Goal: Check status: Check status

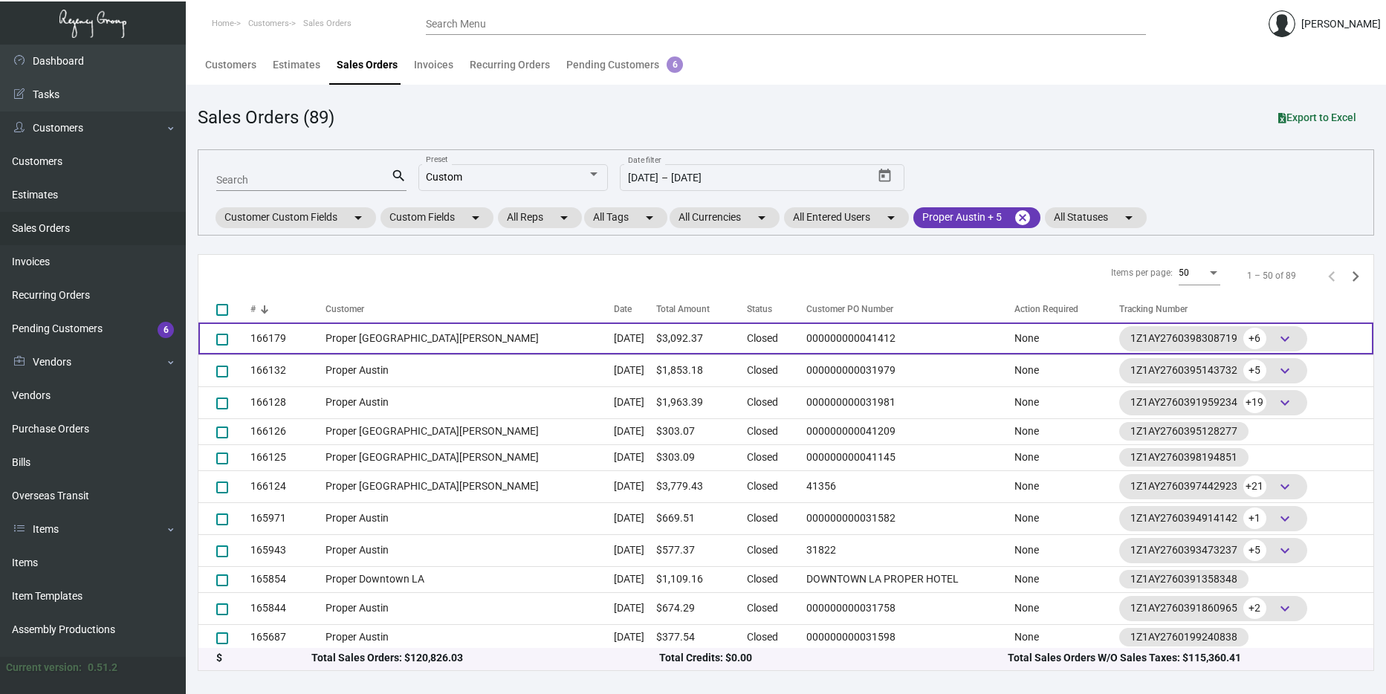
click at [386, 336] on td "Proper [GEOGRAPHIC_DATA][PERSON_NAME]" at bounding box center [469, 338] width 288 height 32
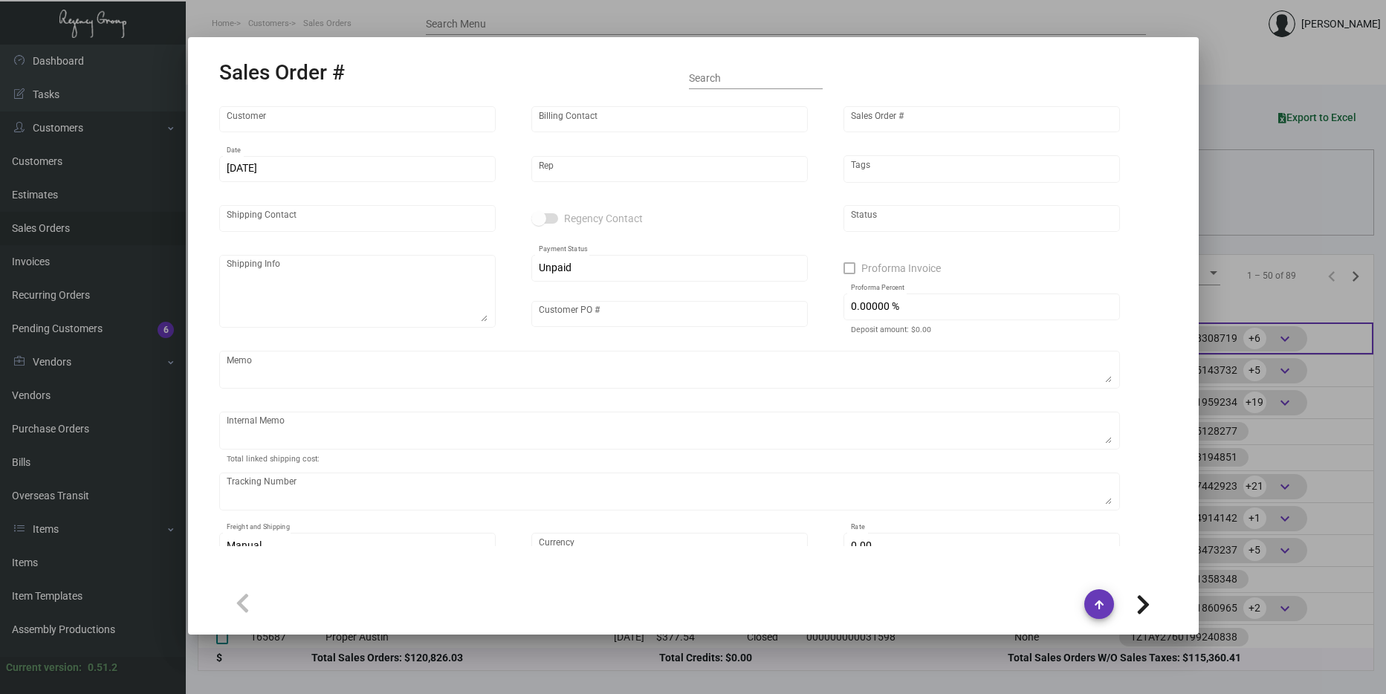
type input "Proper [GEOGRAPHIC_DATA][PERSON_NAME]"
type input "[PERSON_NAME]"
type input "166179"
type input "[DATE]"
type input "[PERSON_NAME]"
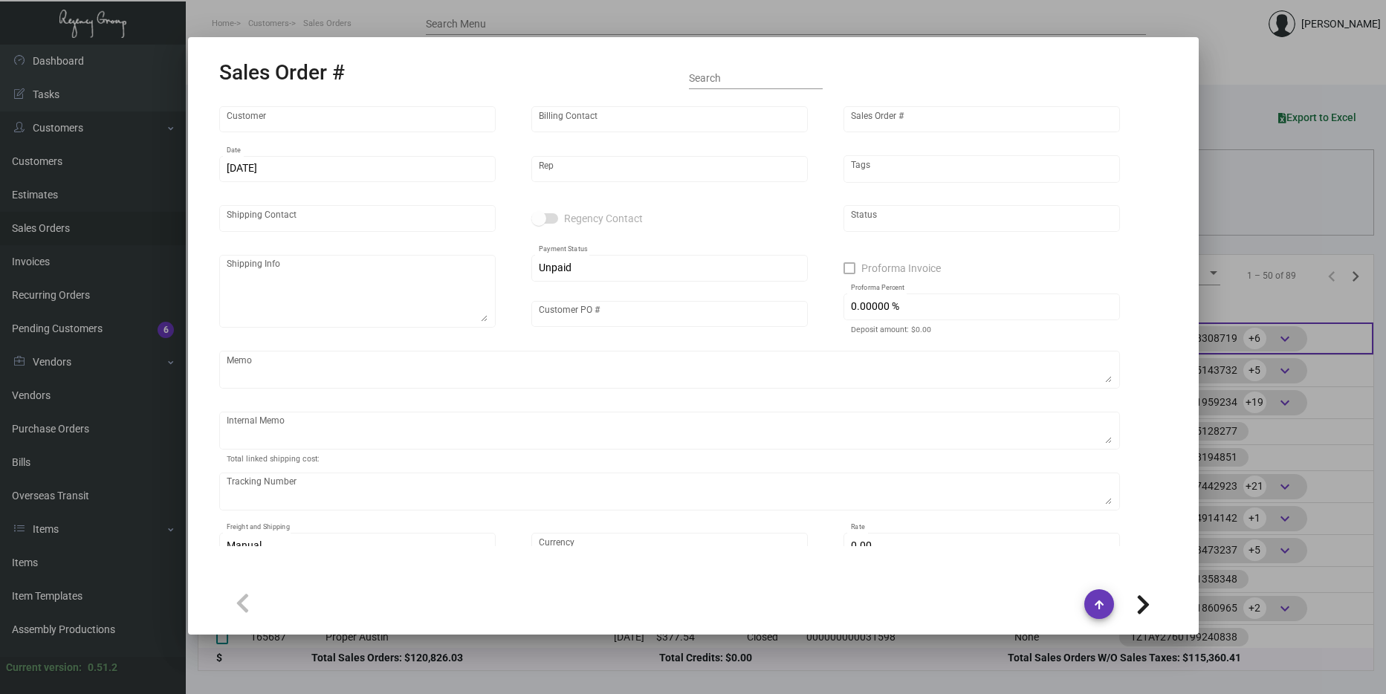
type input "[PERSON_NAME]"
type textarea "Proper [GEOGRAPHIC_DATA][PERSON_NAME] [STREET_ADDRESS]"
type input "000000000041412"
type textarea "$8.35 for stickers $131.69 the rest of the items"
type input "United States Dollar $"
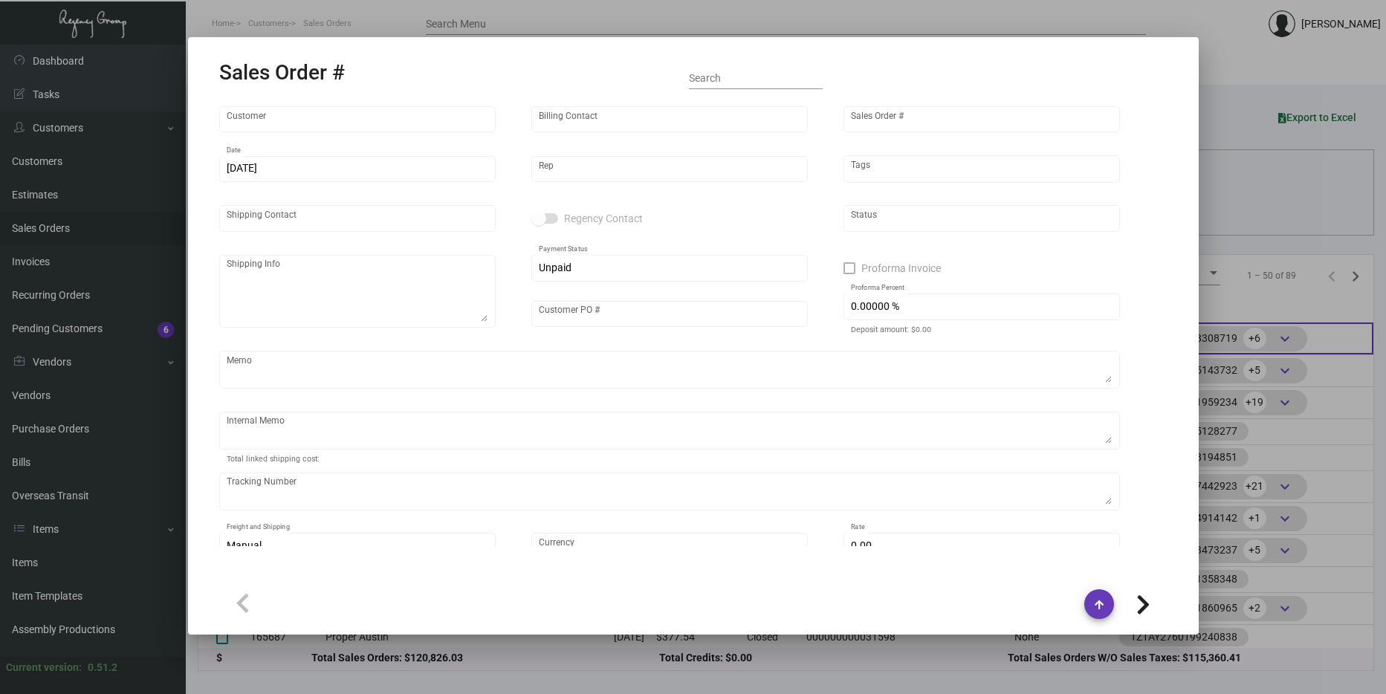
type input "$ 249.87"
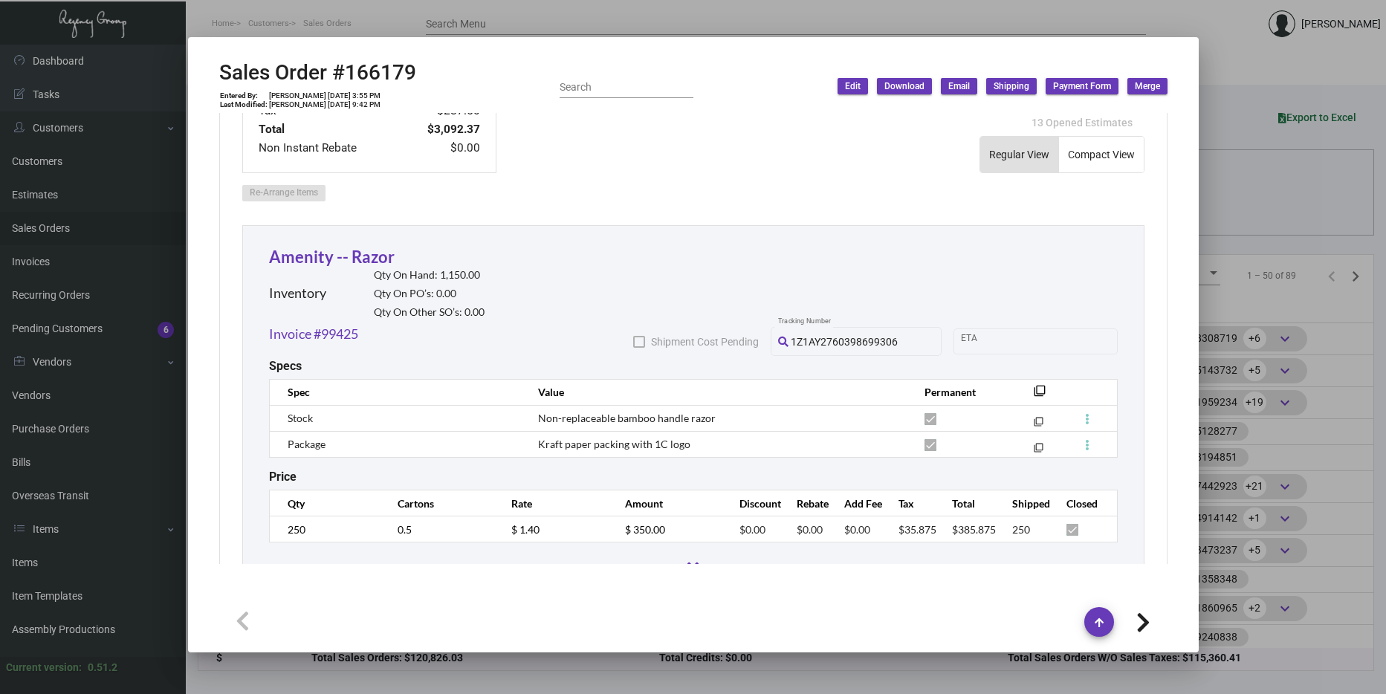
scroll to position [817, 0]
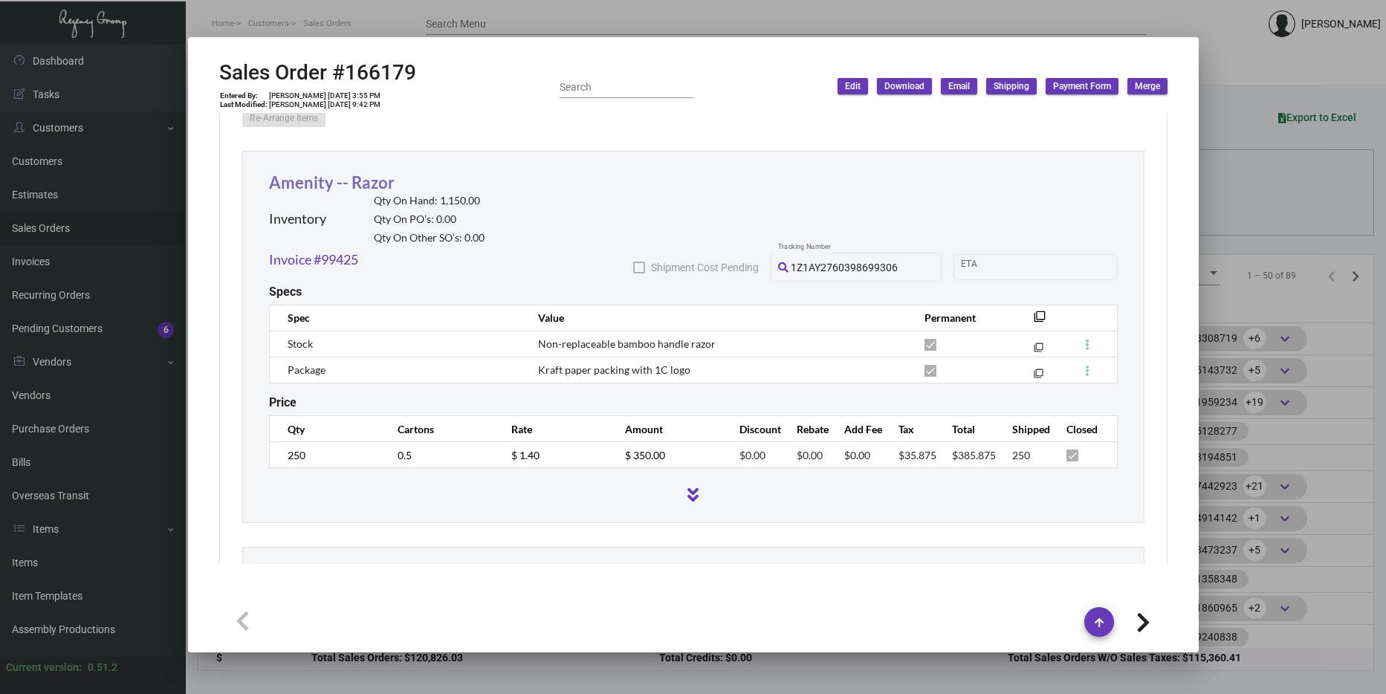
click at [357, 180] on link "Amenity -- Razor" at bounding box center [332, 182] width 126 height 20
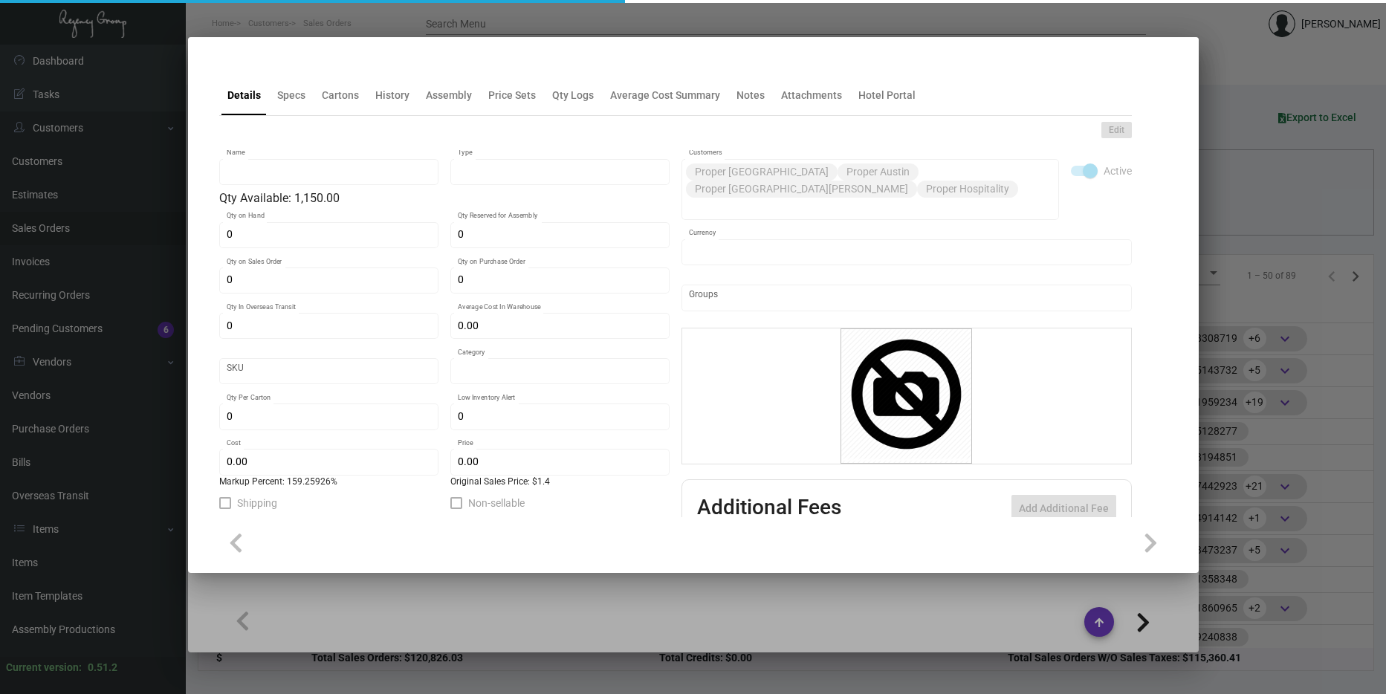
type input "Amenity -- Razor"
type input "Inventory"
type input "1,150"
type input "$ 1.35"
type input "Overseas"
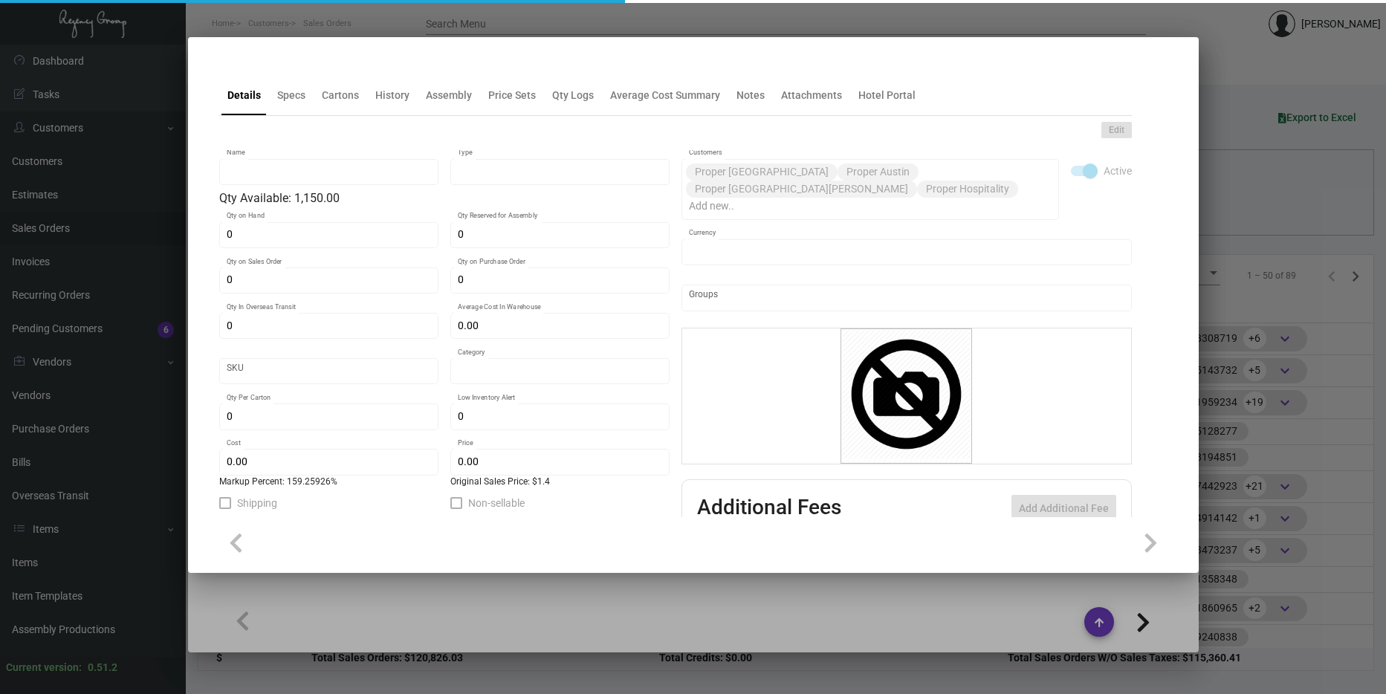
type input "500"
type input "$ 0.54"
type input "$ 1.40"
checkbox input "true"
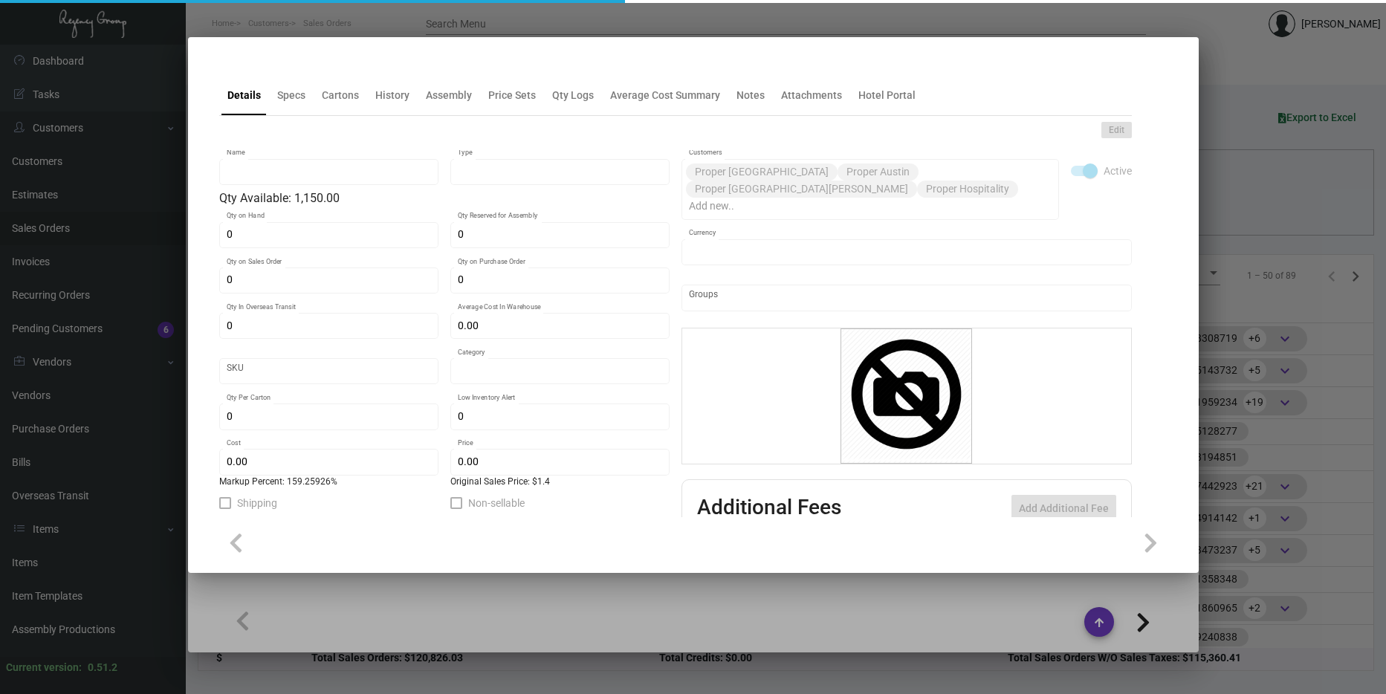
type input "United States Dollar $"
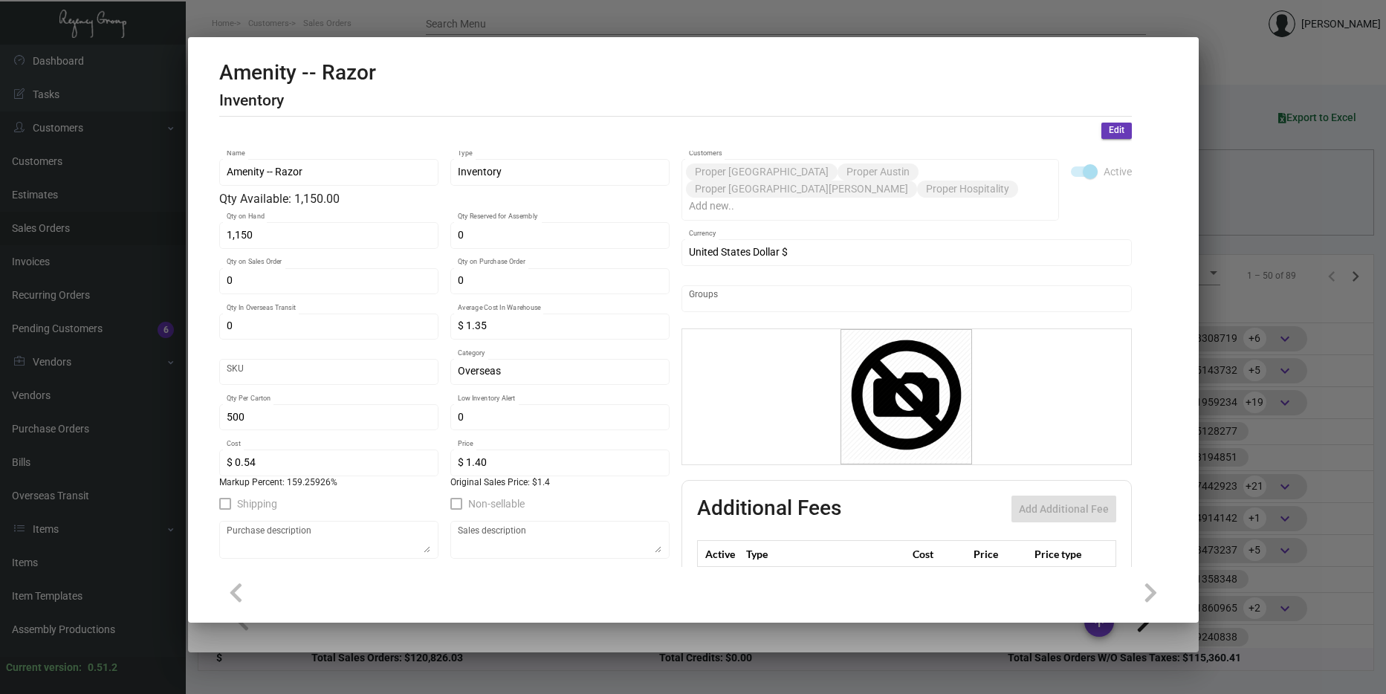
scroll to position [0, 0]
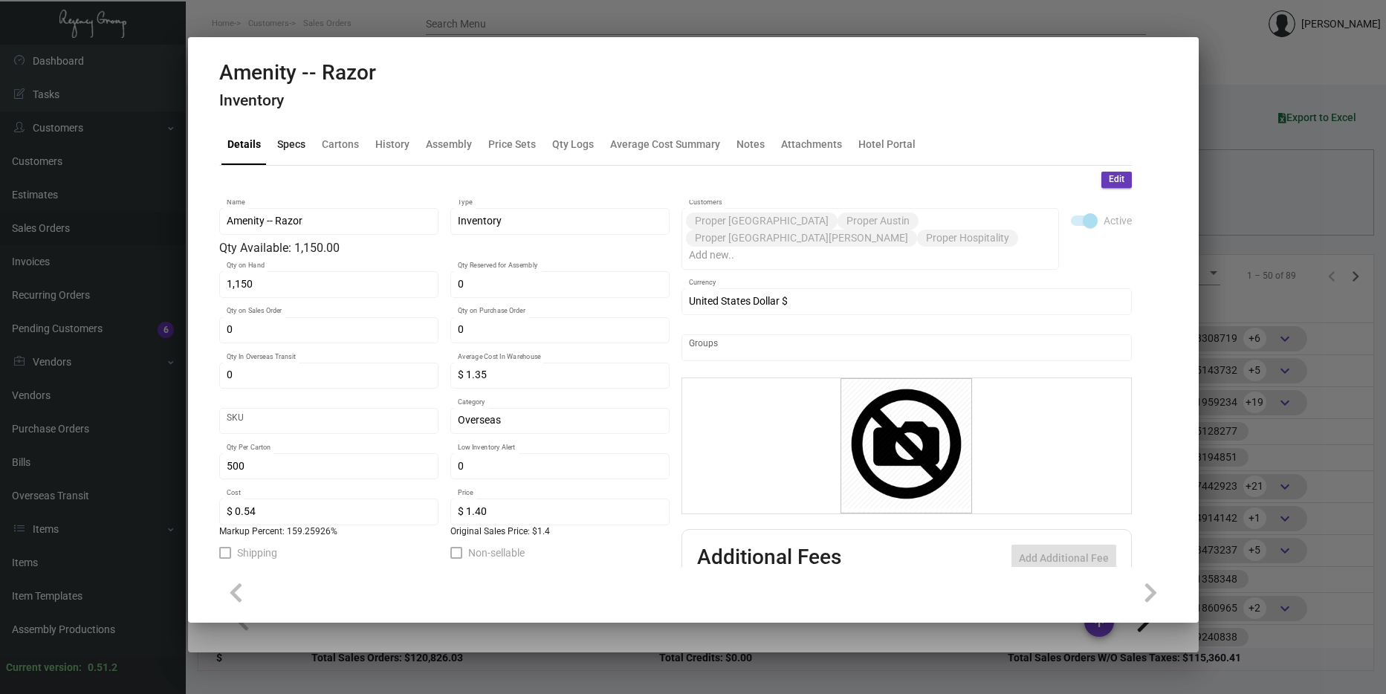
click at [282, 150] on div "Specs" at bounding box center [291, 145] width 28 height 16
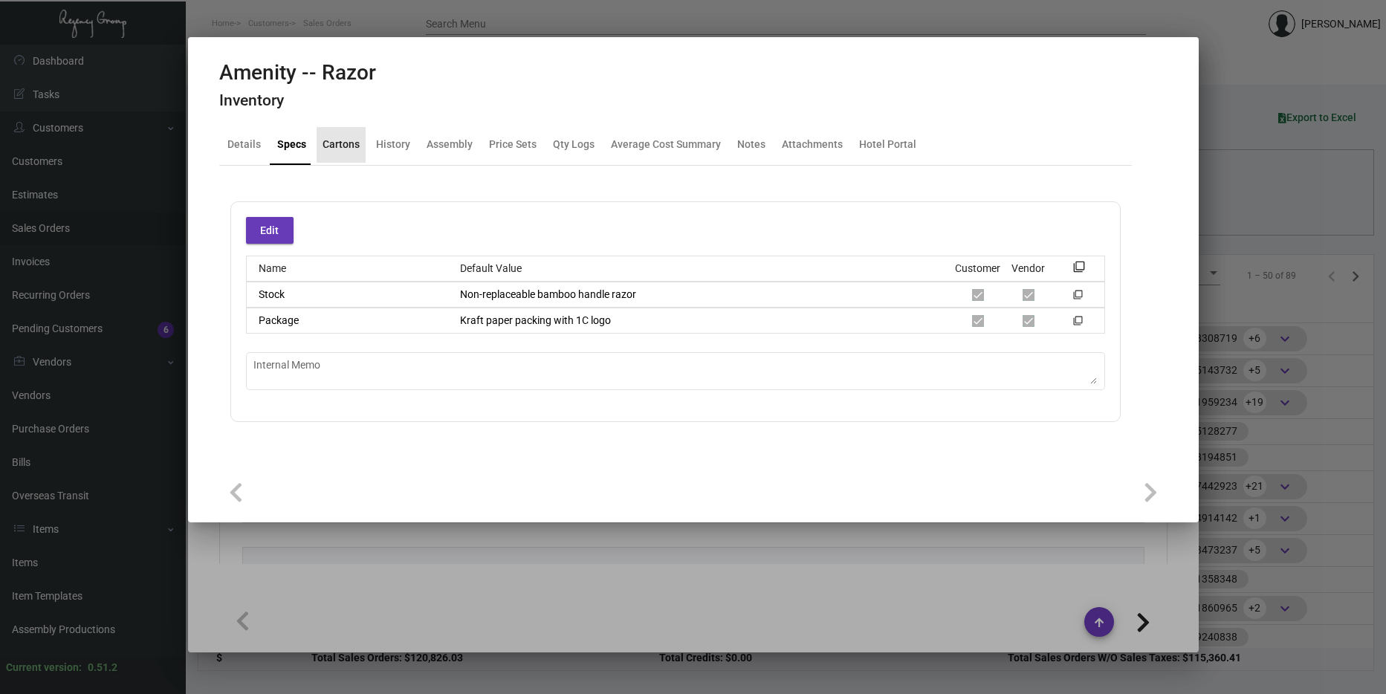
click at [357, 149] on div "Cartons" at bounding box center [340, 145] width 49 height 36
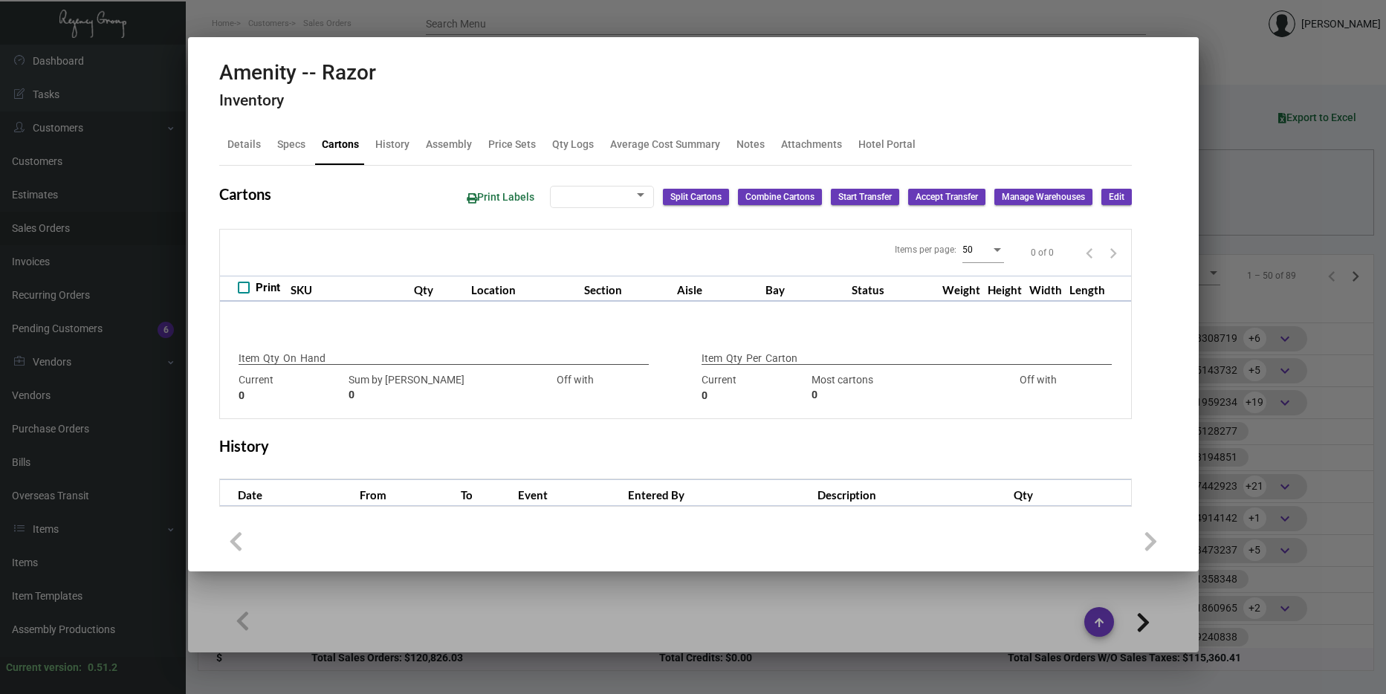
type input "1,150"
type input "1150"
type input "0"
type input "500"
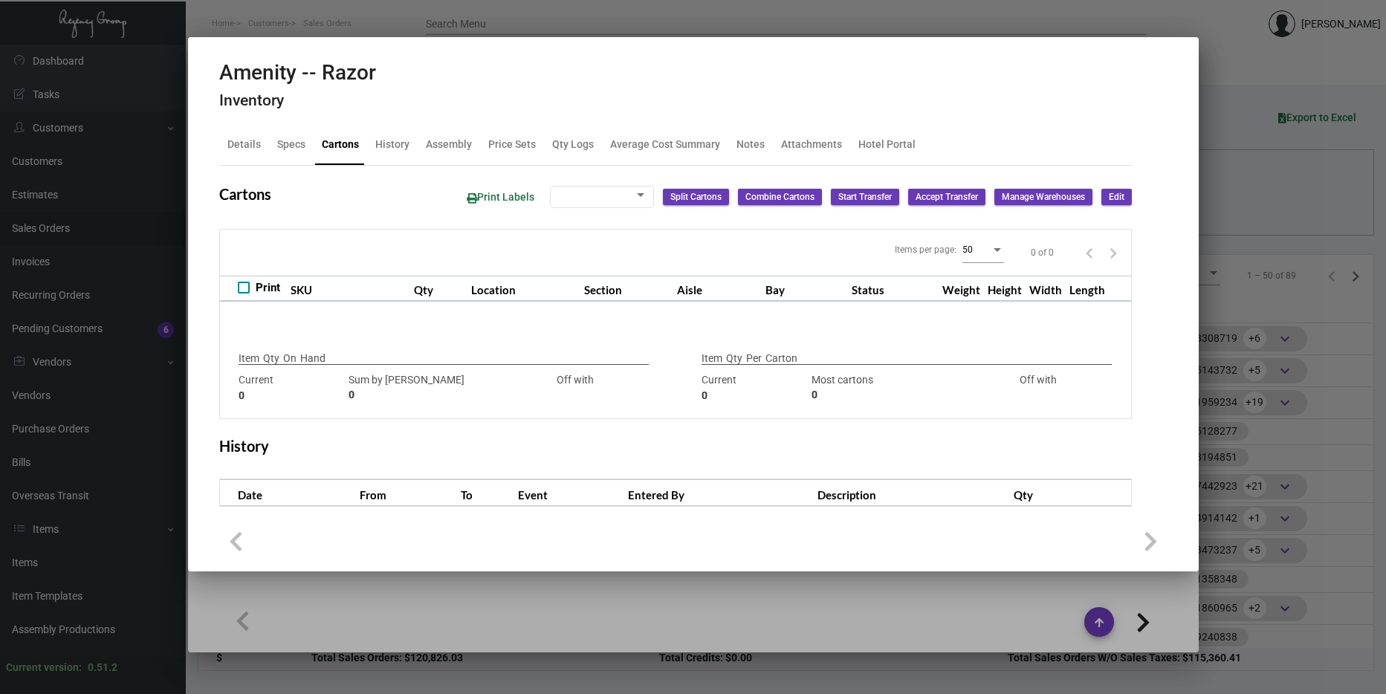
type input "0"
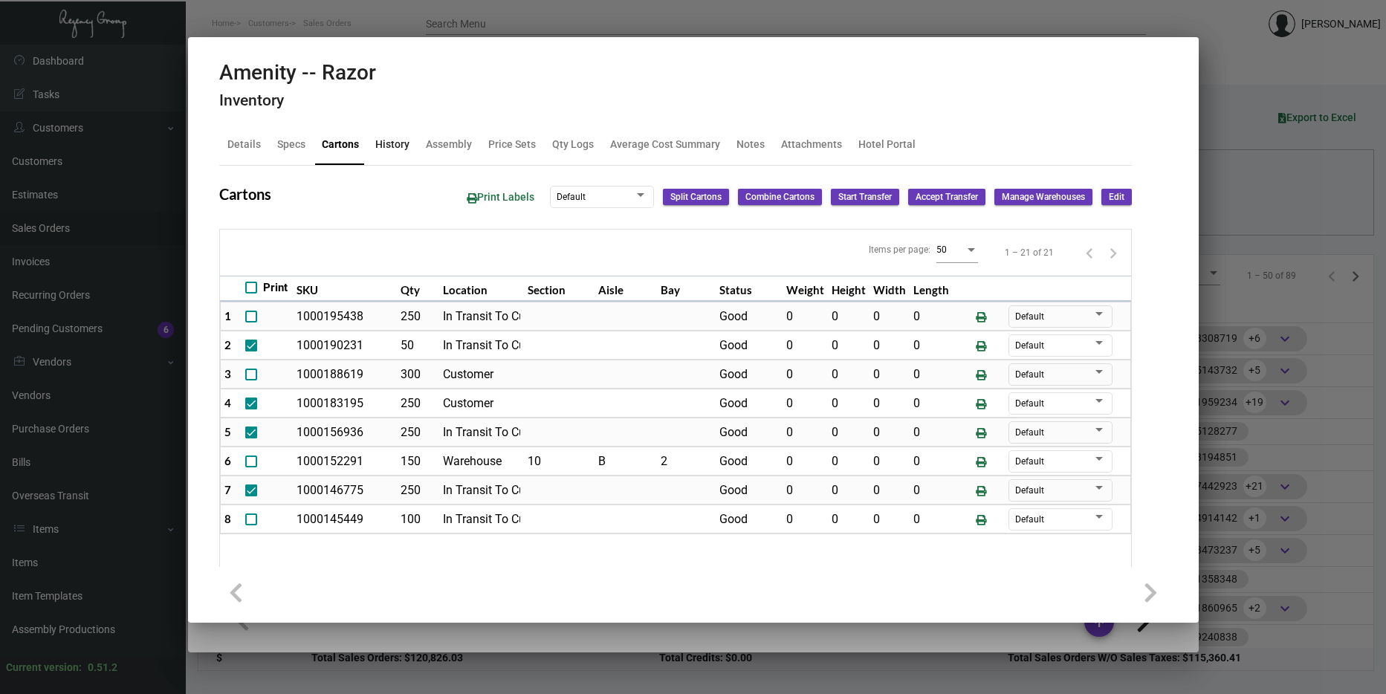
click at [391, 147] on div "History" at bounding box center [392, 145] width 34 height 16
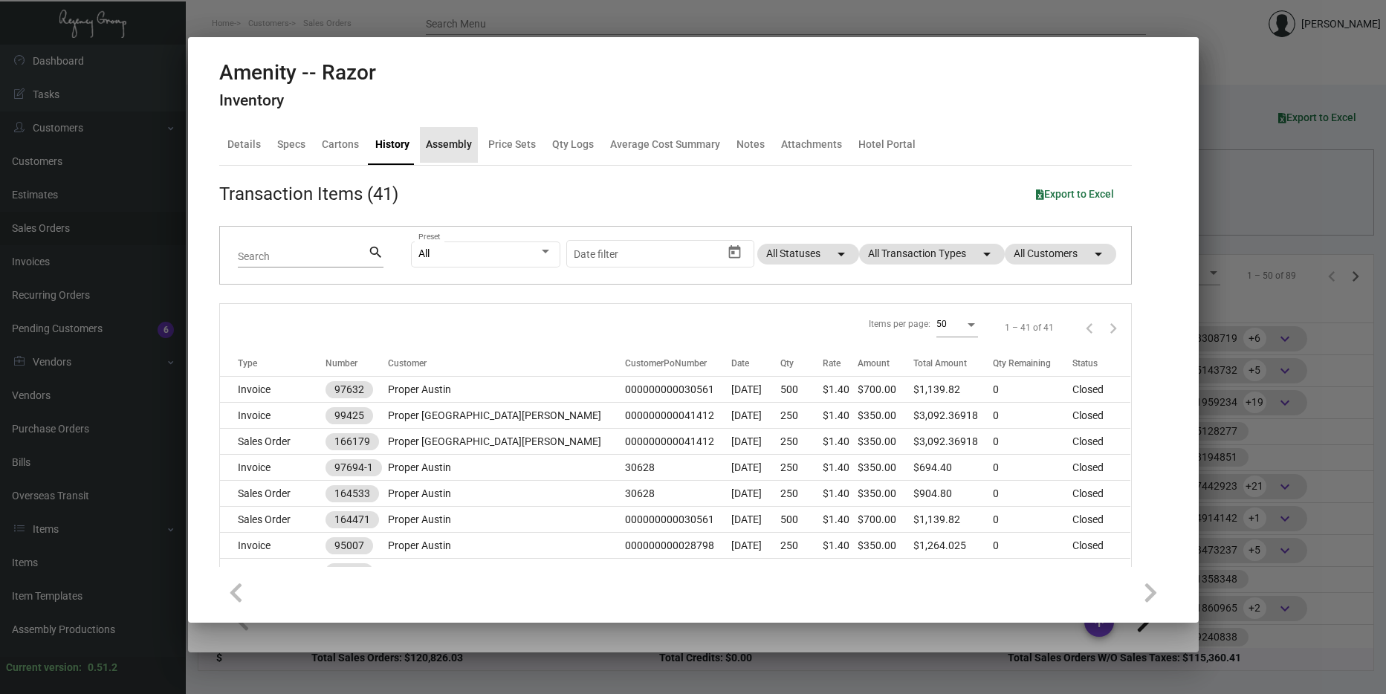
click at [435, 146] on div "Assembly" at bounding box center [449, 145] width 46 height 16
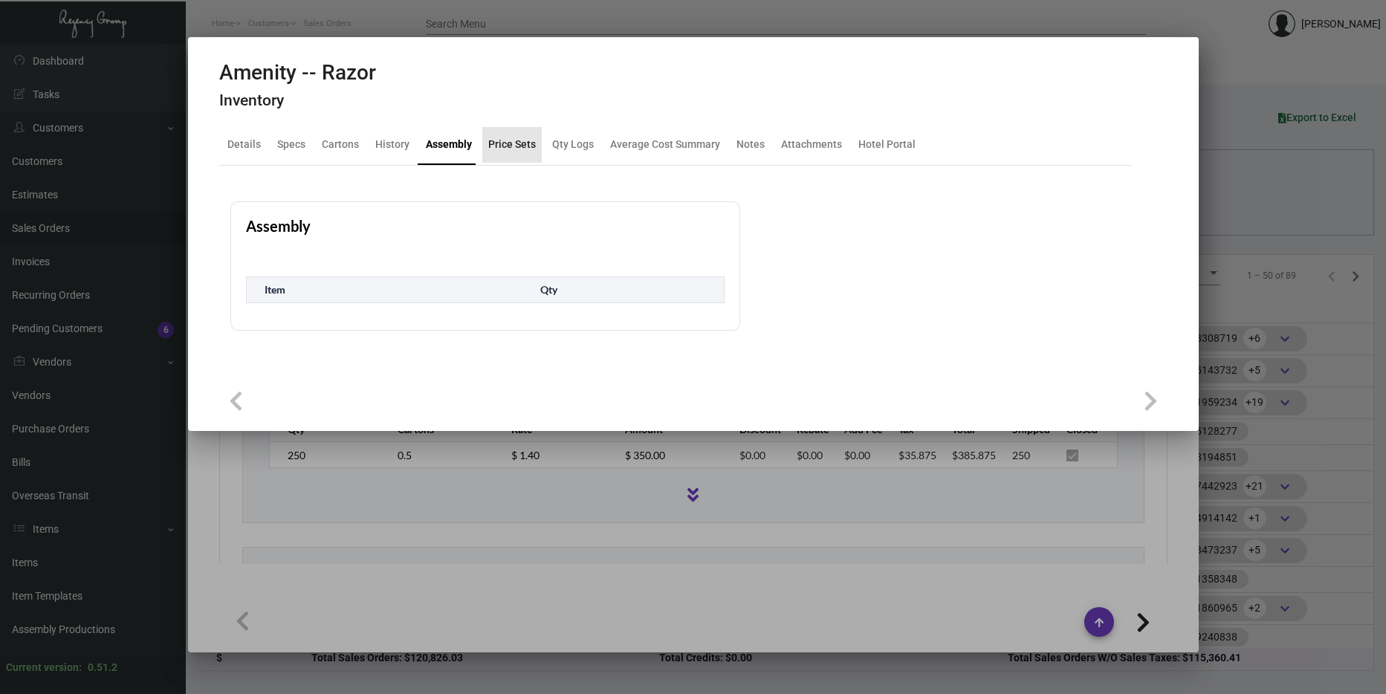
click at [512, 149] on div "Price Sets" at bounding box center [512, 145] width 48 height 16
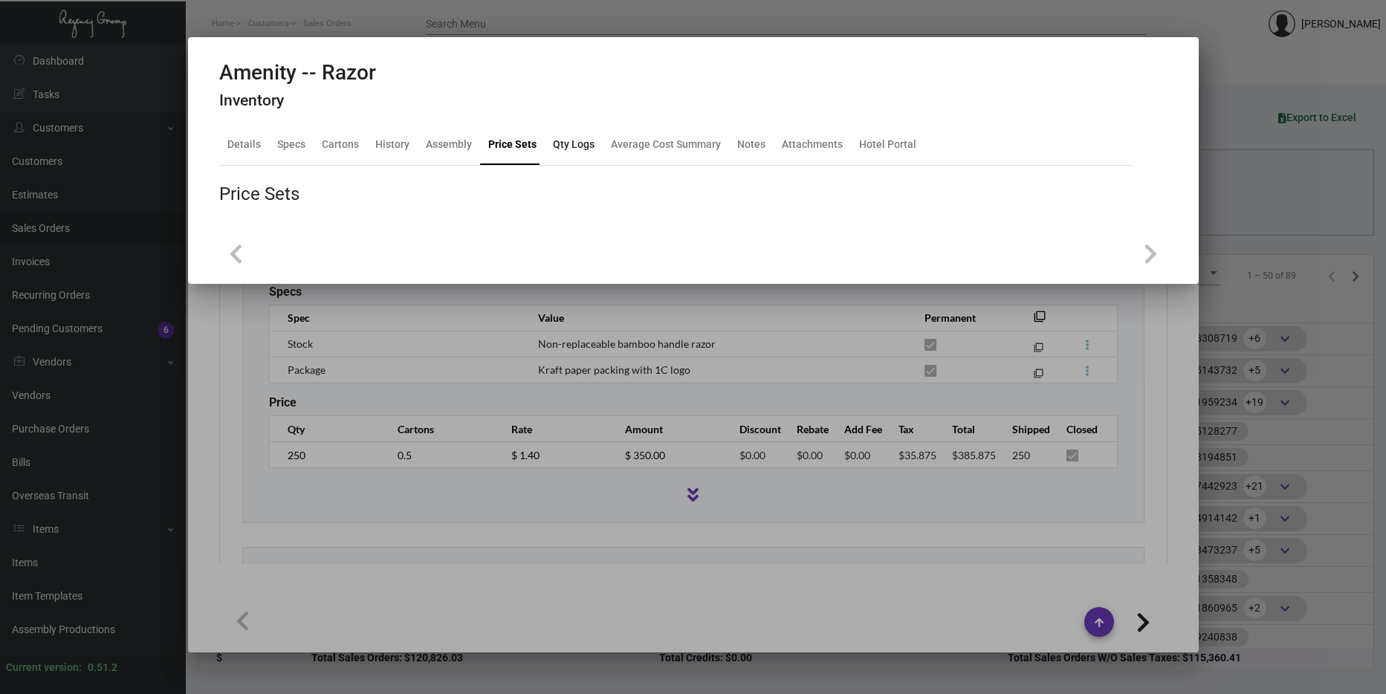
click at [563, 143] on div "Qty Logs" at bounding box center [574, 145] width 42 height 16
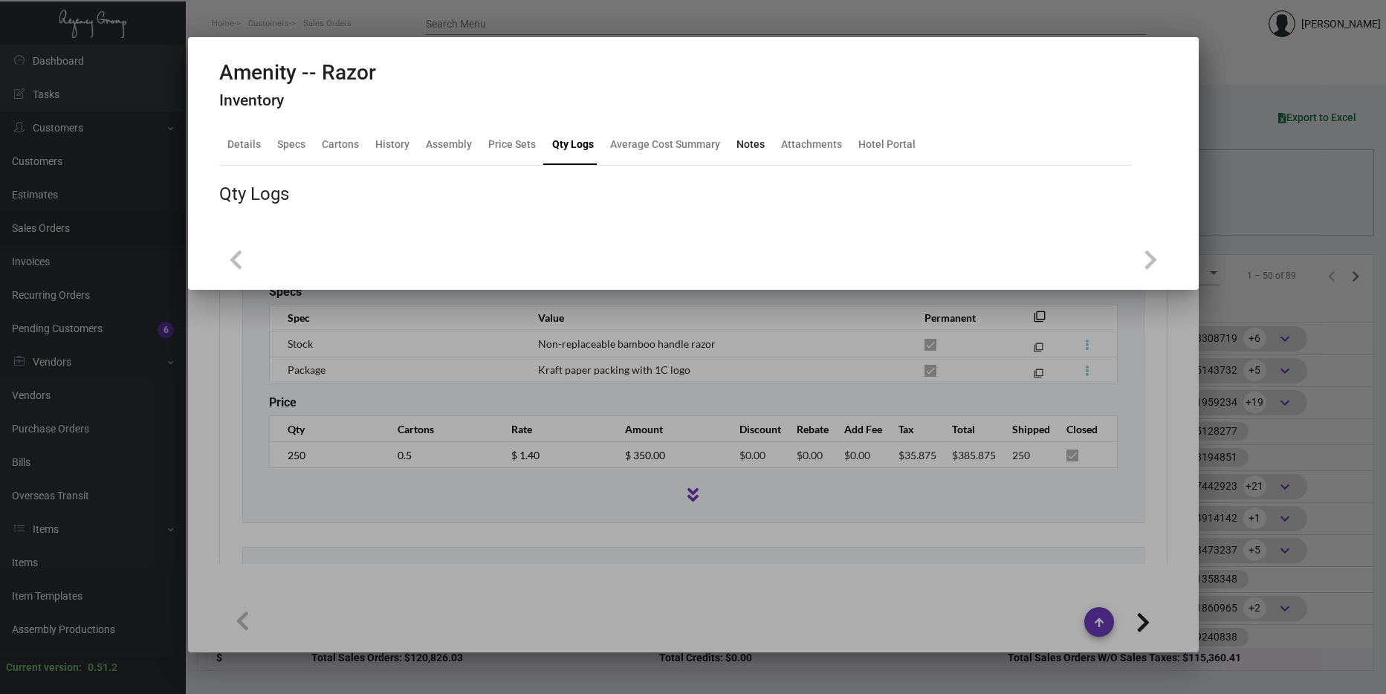
click at [744, 143] on div "Notes" at bounding box center [750, 145] width 28 height 16
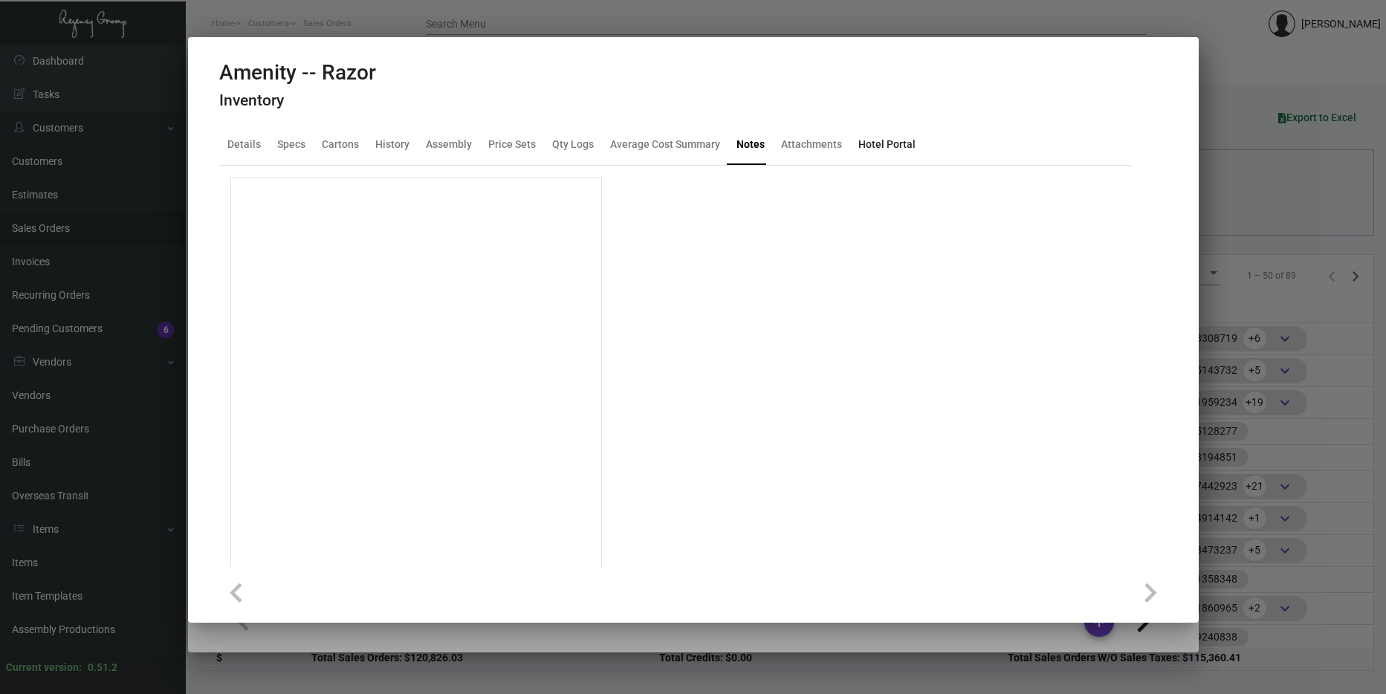
click at [881, 139] on div "Hotel Portal" at bounding box center [886, 145] width 57 height 16
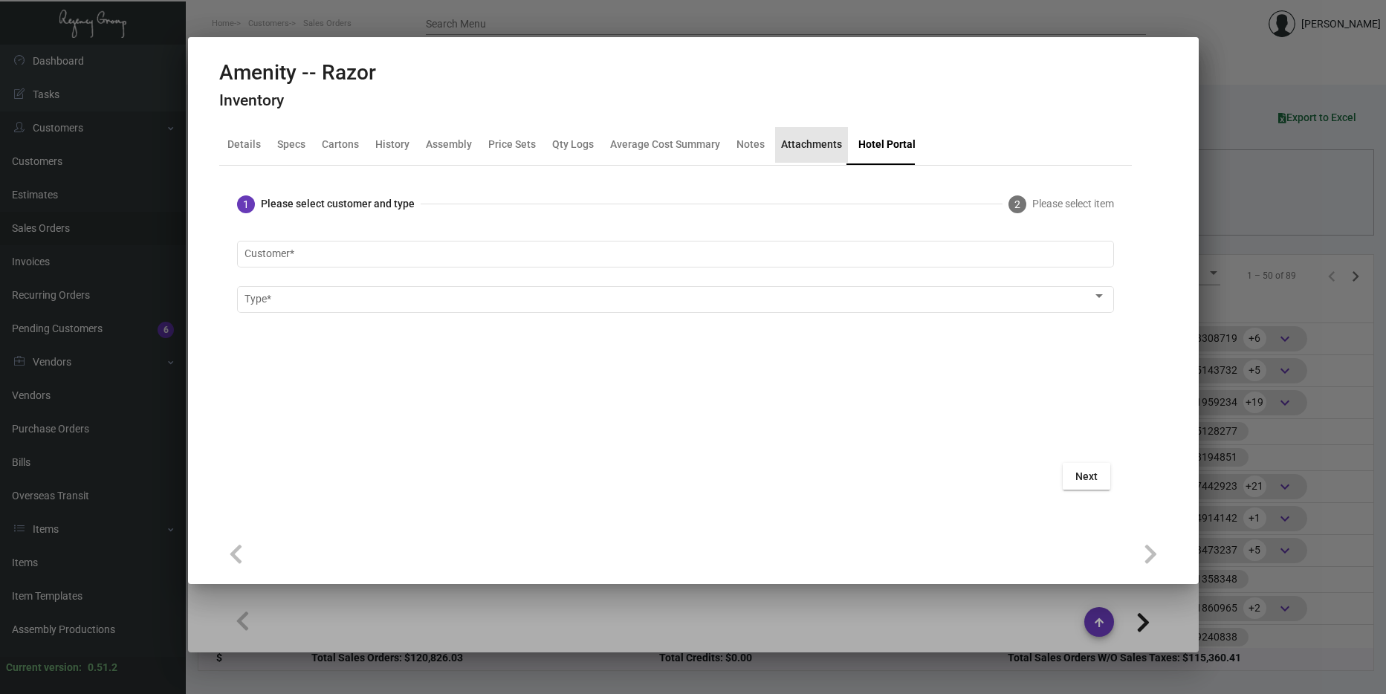
click at [837, 146] on div "Attachments" at bounding box center [811, 145] width 73 height 36
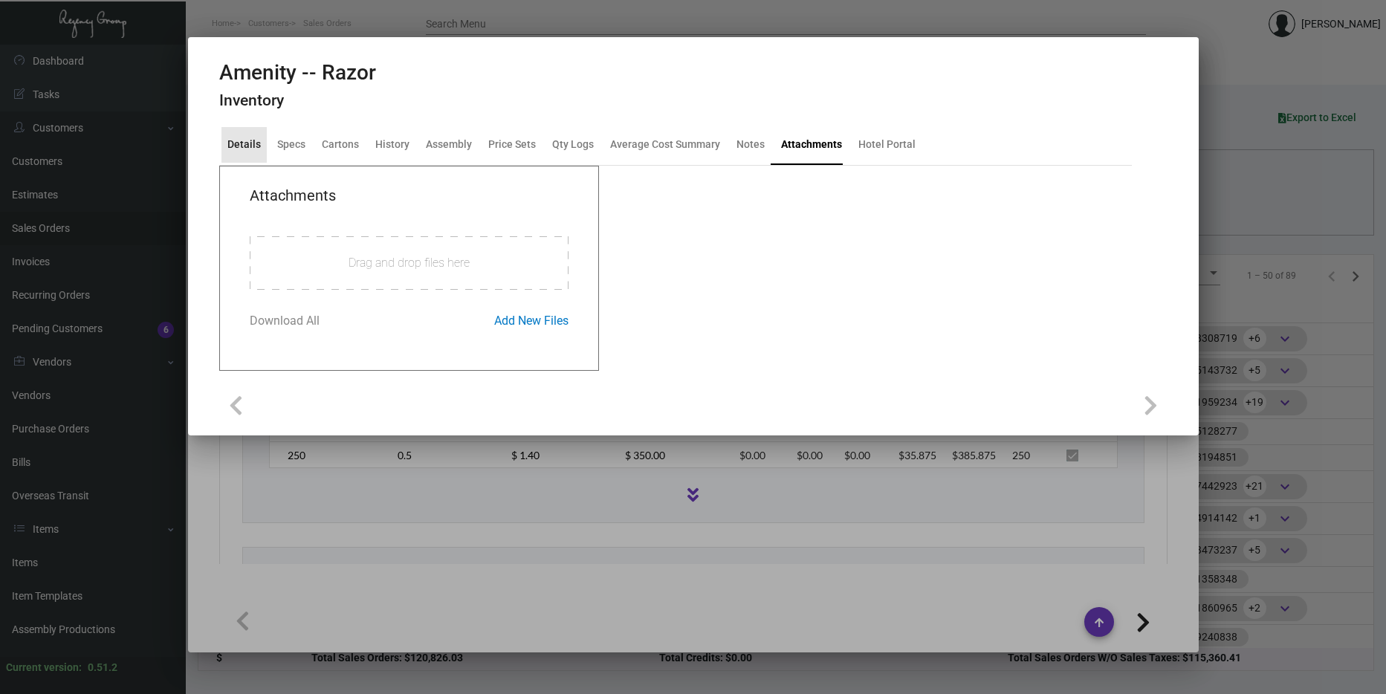
click at [246, 149] on div "Details" at bounding box center [243, 145] width 33 height 16
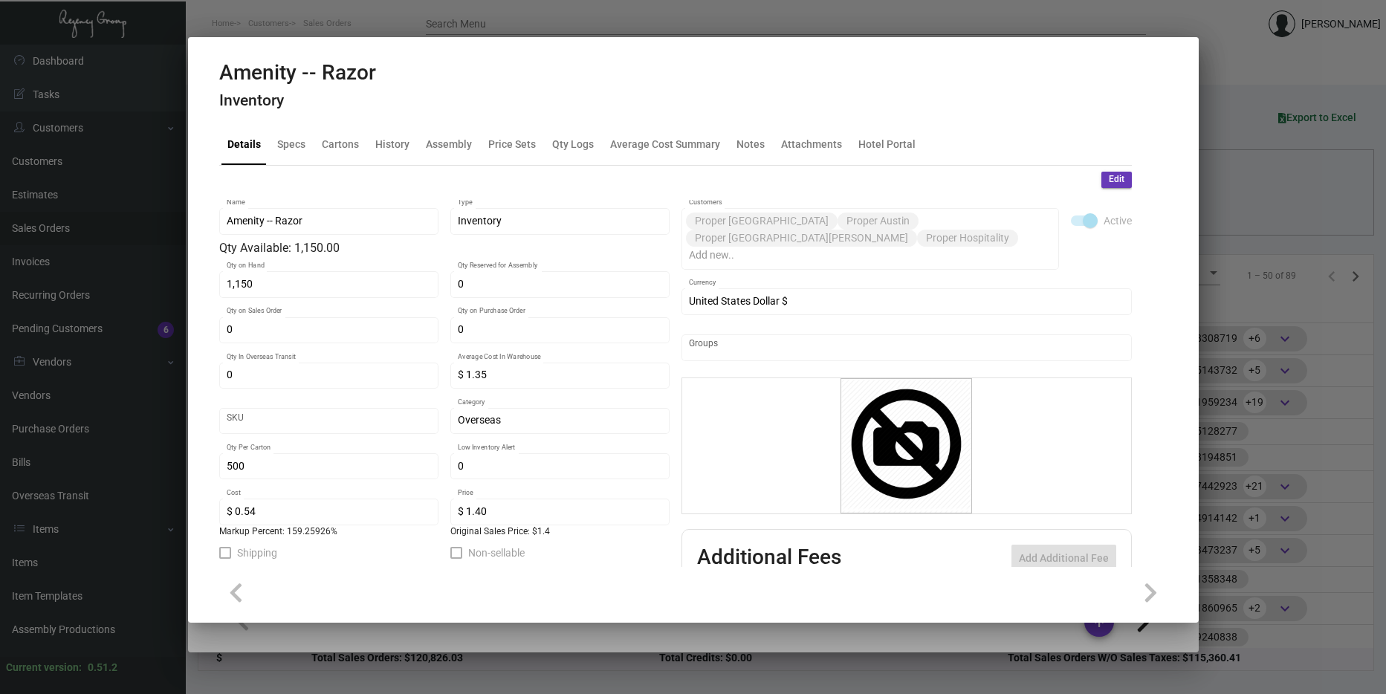
click at [1320, 459] on div at bounding box center [693, 347] width 1386 height 694
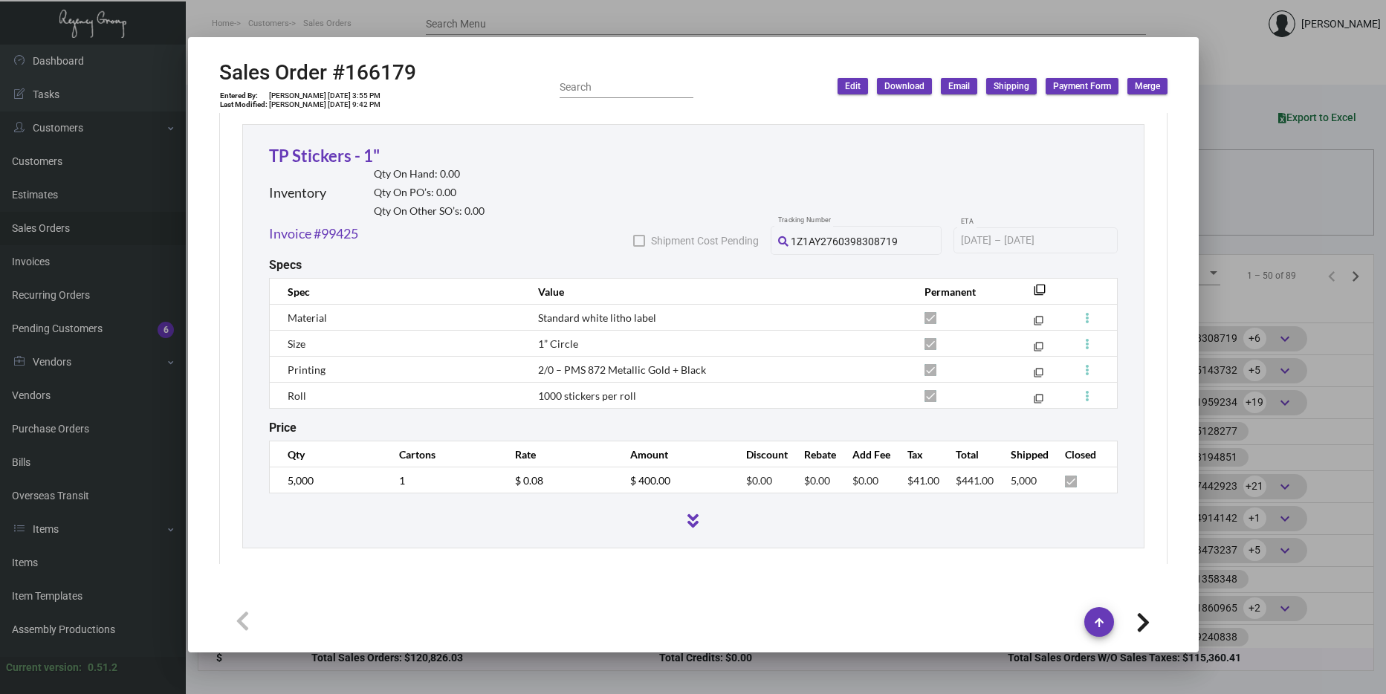
scroll to position [1635, 0]
